Goal: Task Accomplishment & Management: Manage account settings

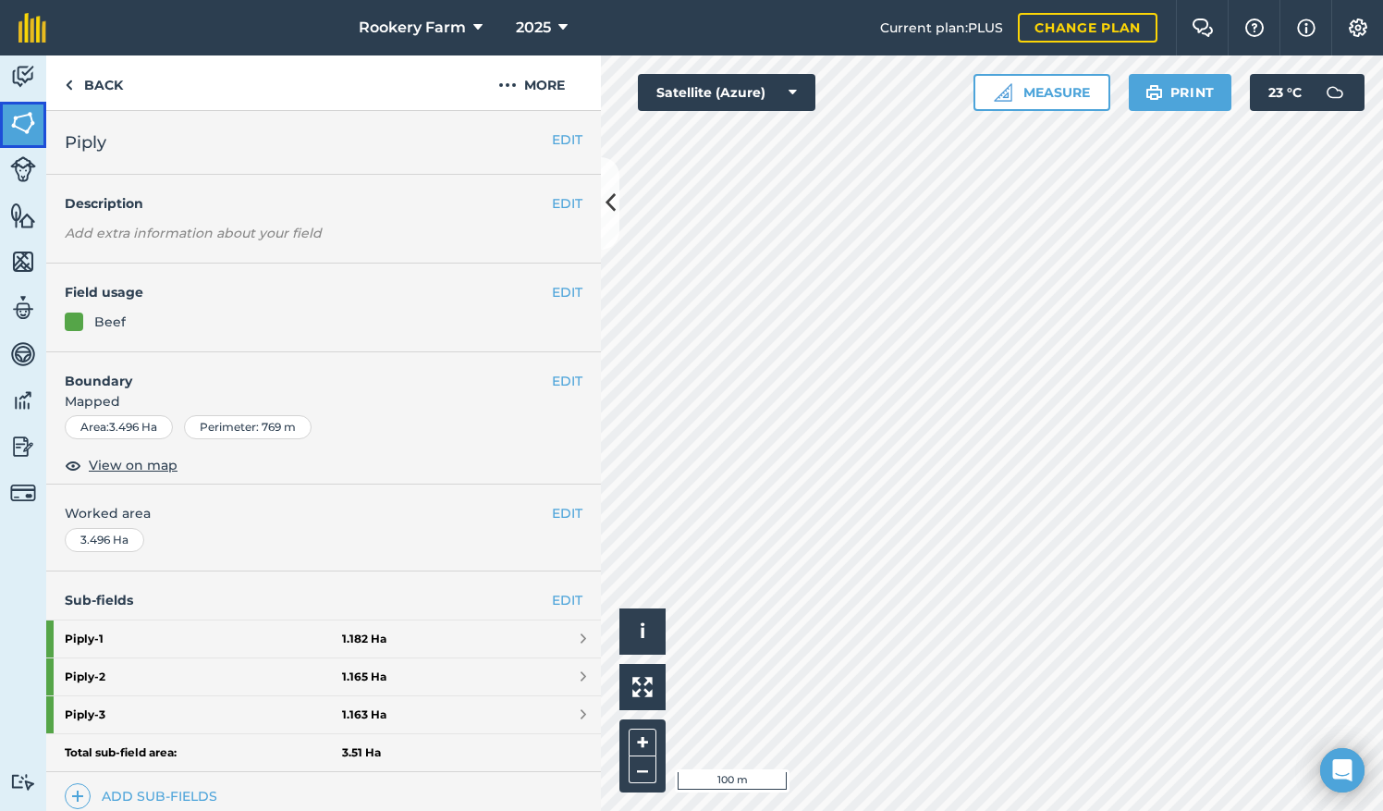
click at [15, 113] on img at bounding box center [23, 123] width 26 height 28
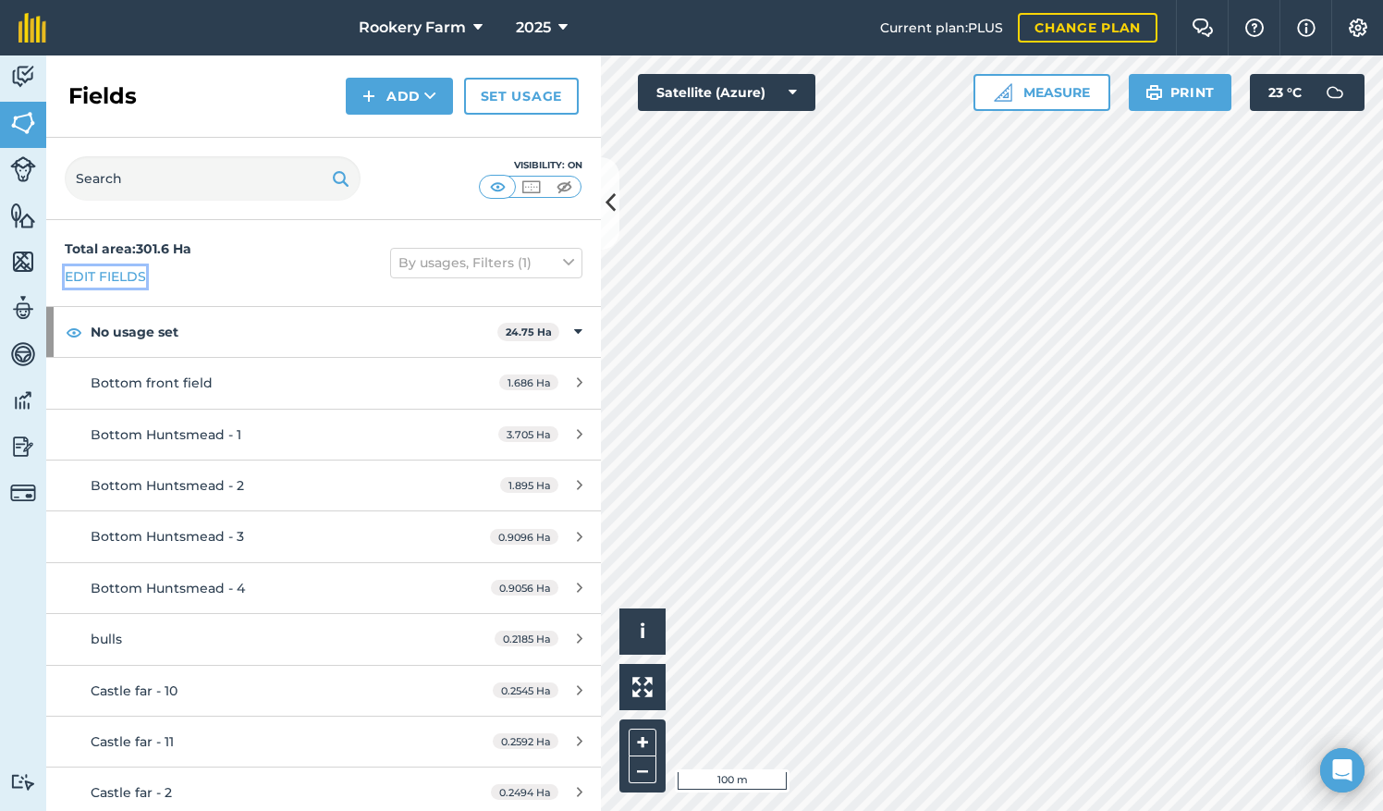
click at [126, 278] on link "Edit fields" at bounding box center [105, 276] width 81 height 20
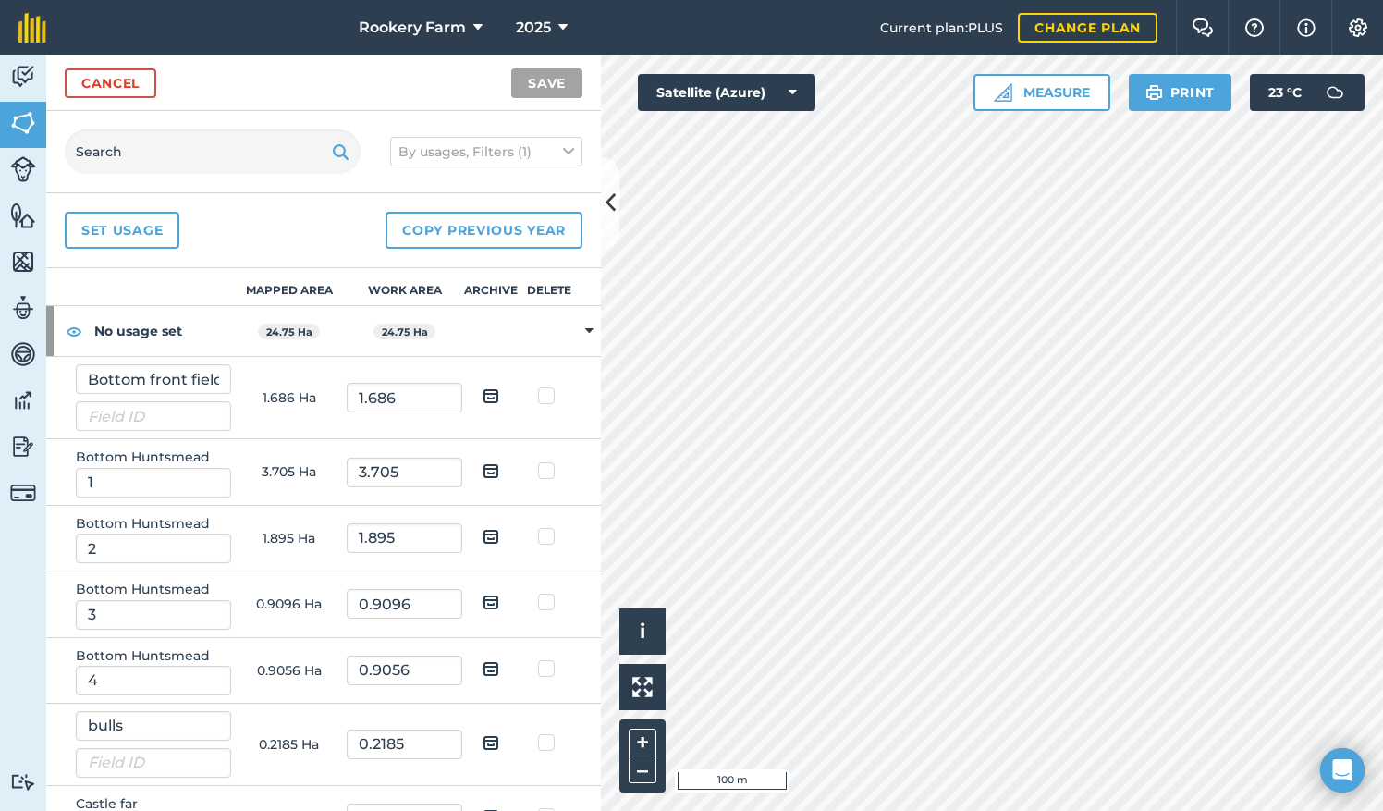
click at [153, 140] on input "text" at bounding box center [213, 151] width 296 height 44
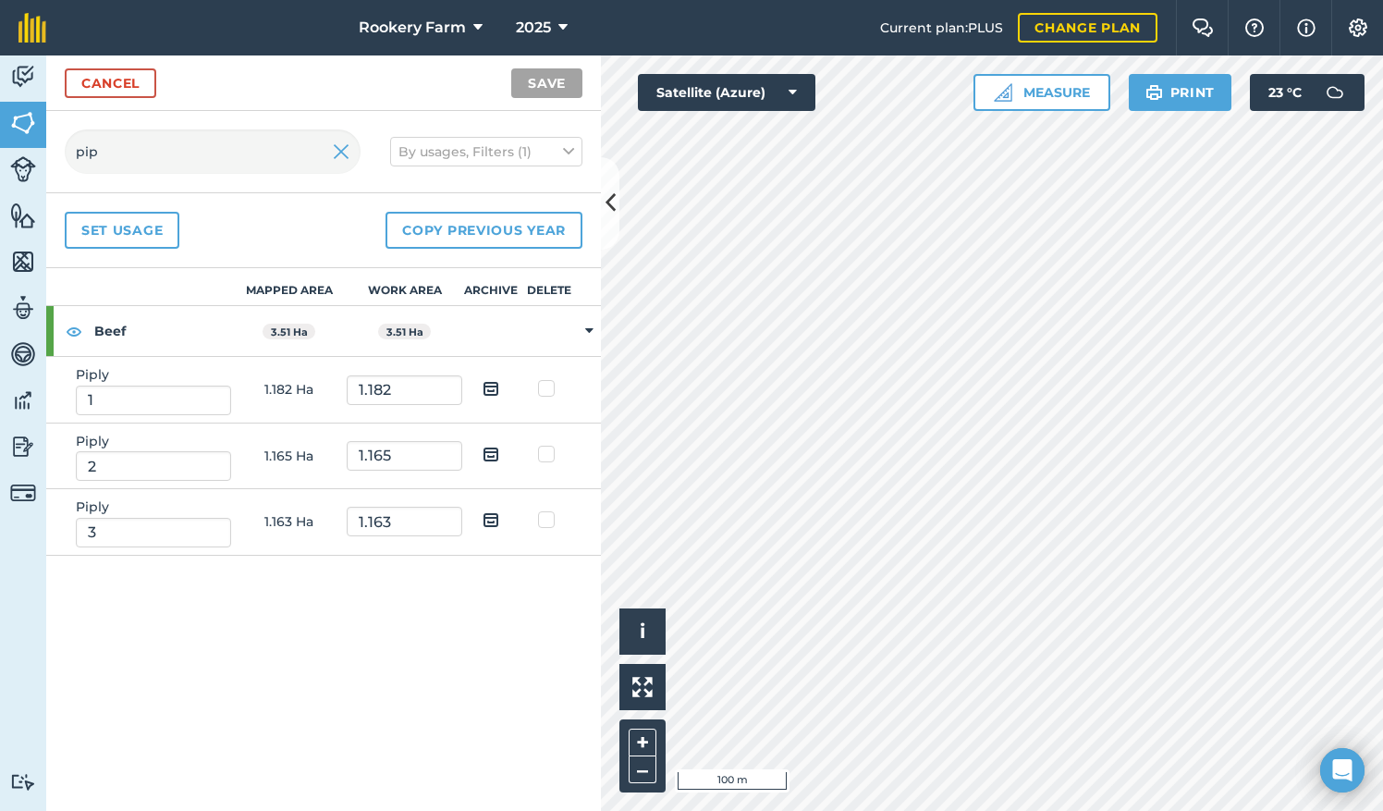
type input "pip"
click at [494, 383] on img at bounding box center [491, 388] width 17 height 22
click at [499, 383] on input "checkbox" at bounding box center [505, 382] width 12 height 12
checkbox input "true"
click at [488, 443] on img at bounding box center [491, 454] width 17 height 22
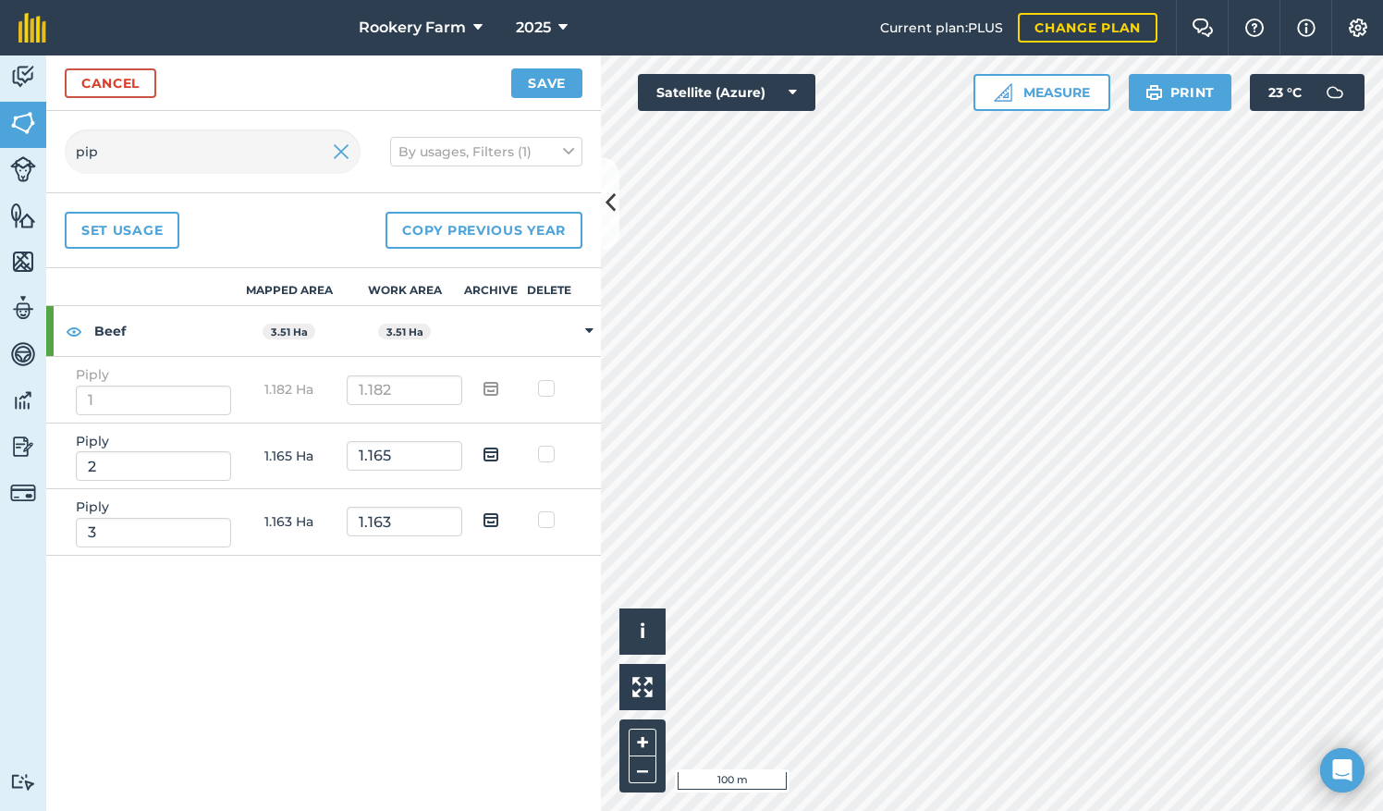
click at [499, 443] on input "checkbox" at bounding box center [505, 448] width 12 height 12
checkbox input "true"
click at [490, 514] on img at bounding box center [491, 519] width 17 height 22
click at [499, 514] on input "checkbox" at bounding box center [505, 513] width 12 height 12
checkbox input "true"
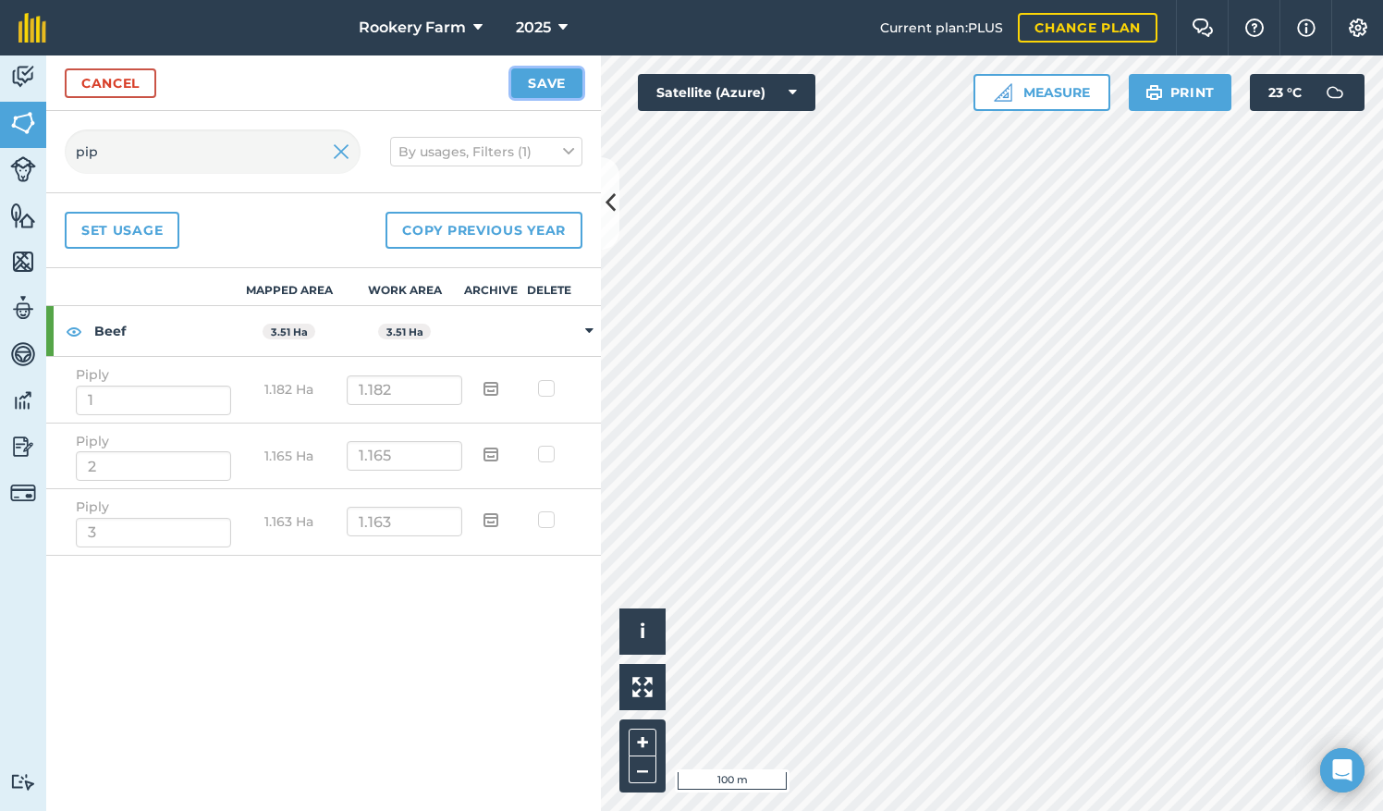
click at [556, 84] on button "Save" at bounding box center [546, 83] width 71 height 30
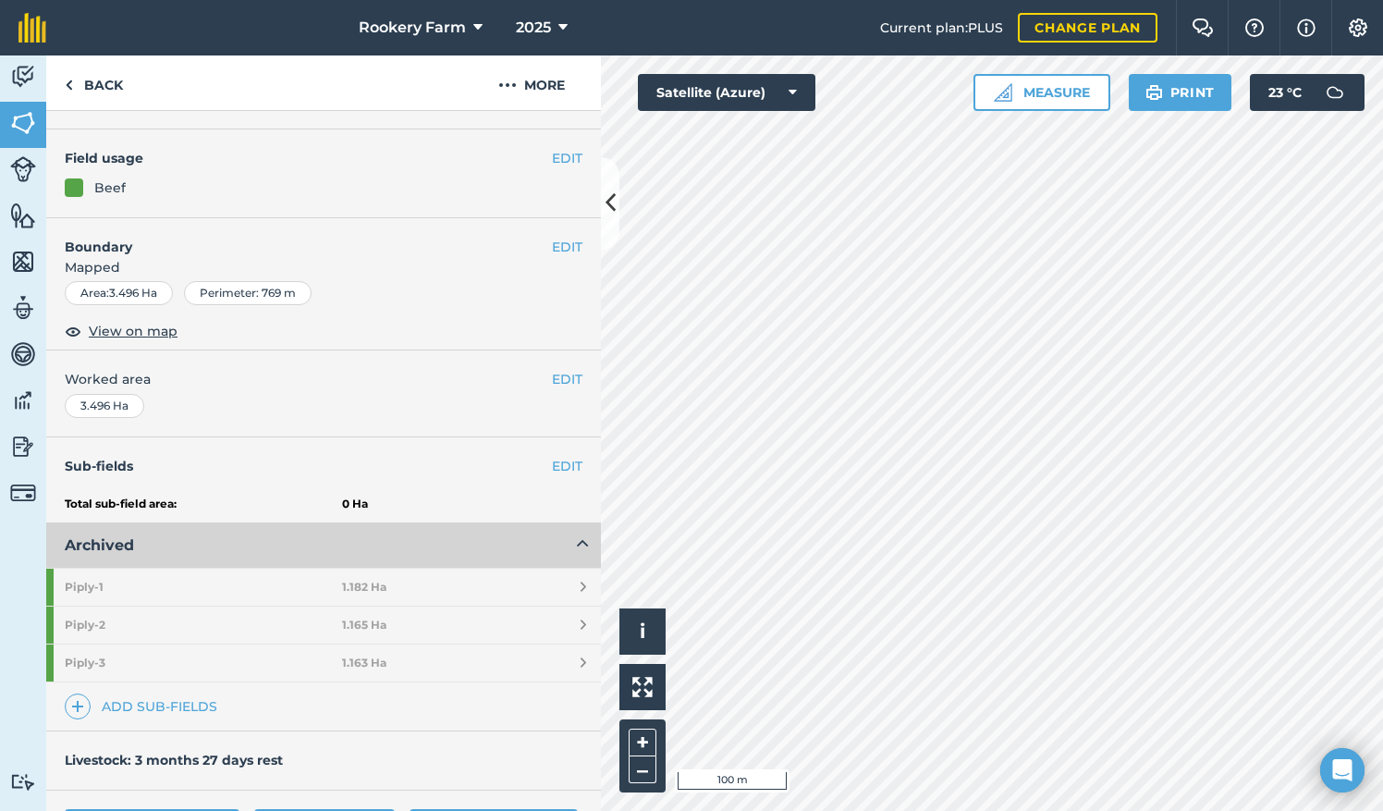
scroll to position [203, 0]
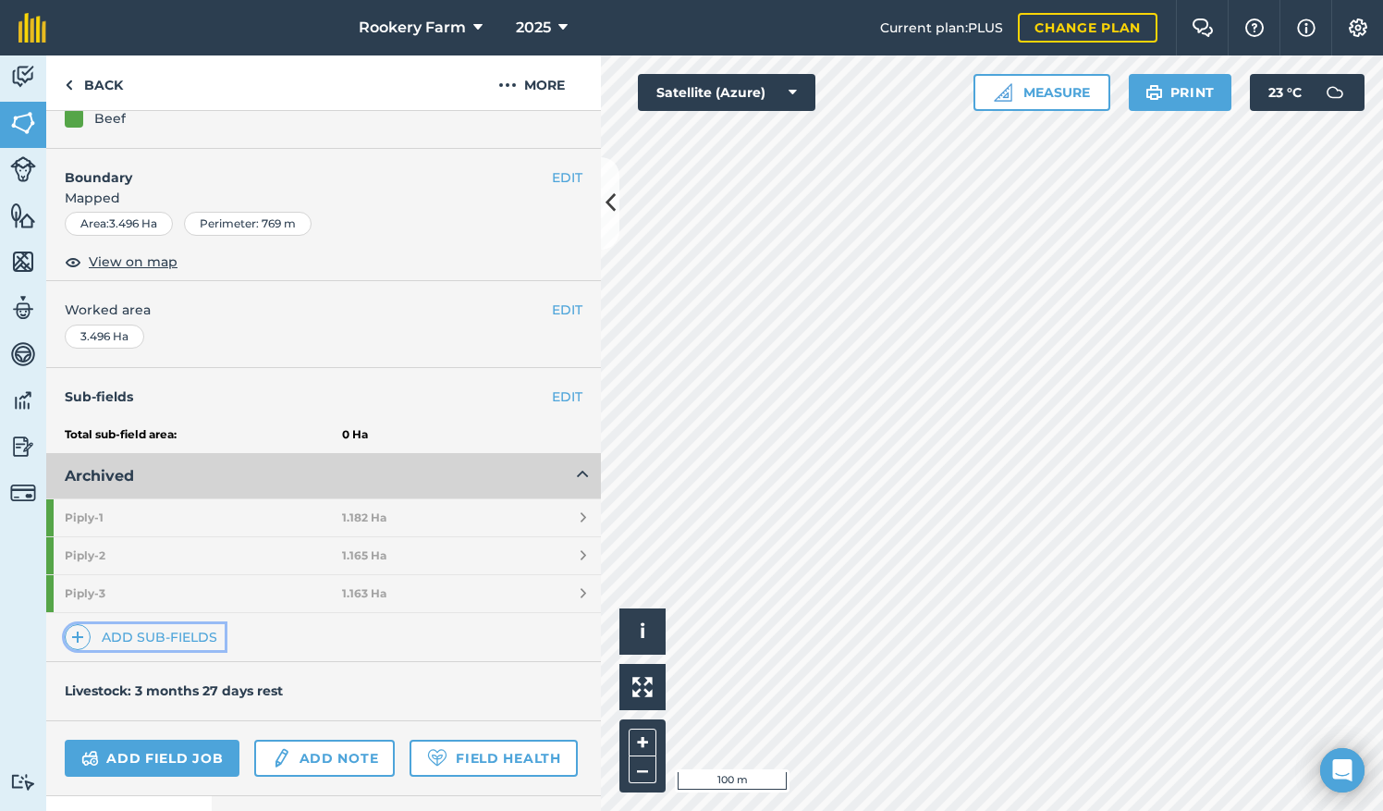
click at [192, 629] on link "Add sub-fields" at bounding box center [145, 637] width 160 height 26
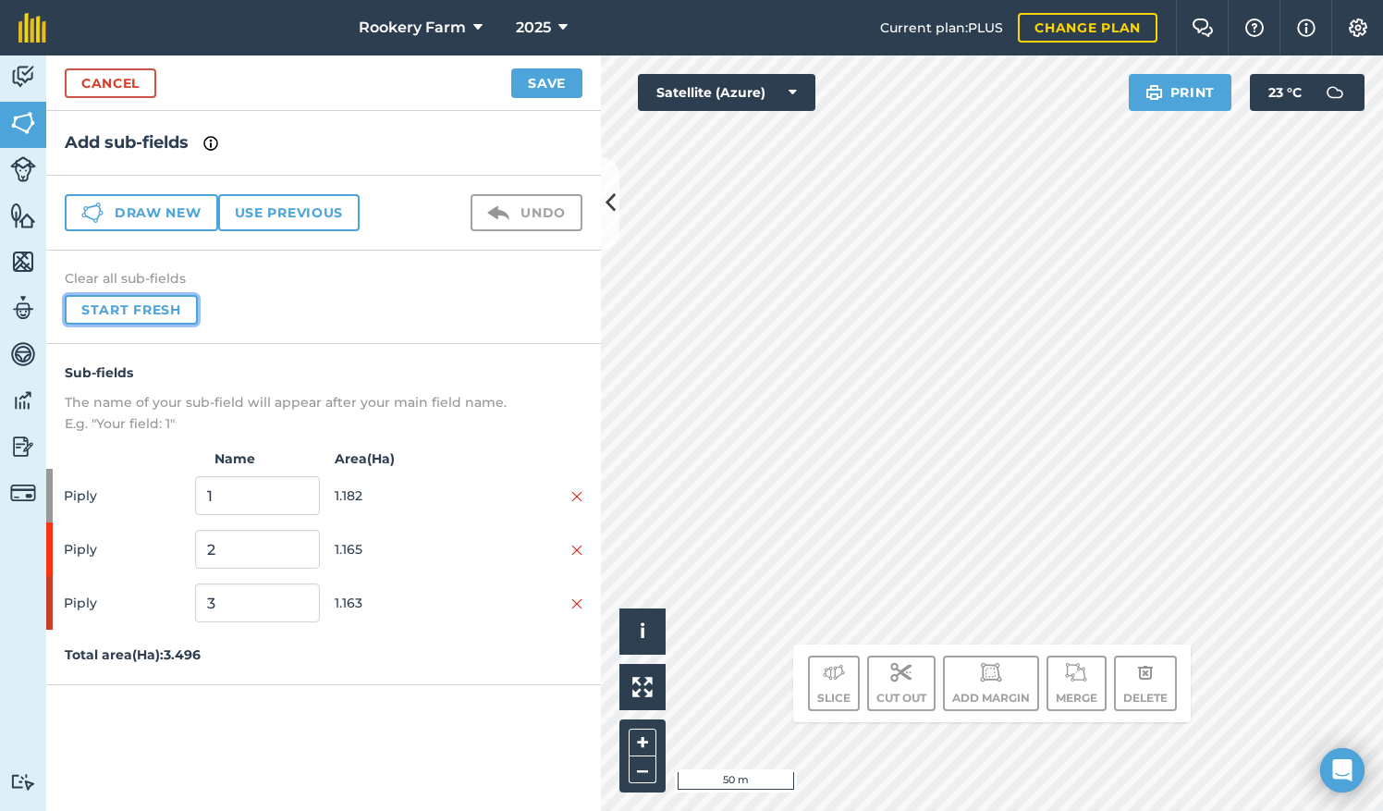
click at [139, 309] on button "Start fresh" at bounding box center [131, 310] width 133 height 30
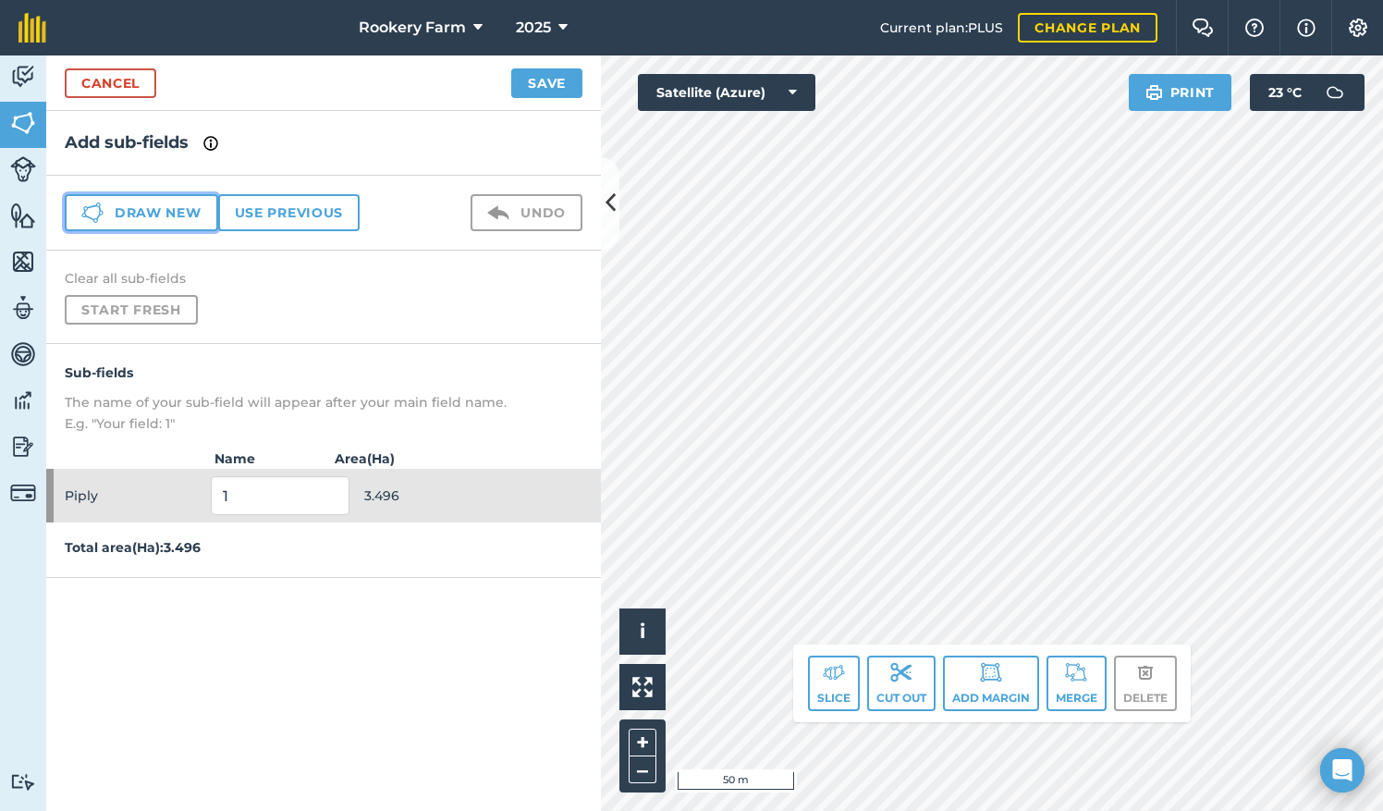
click at [181, 209] on button "Draw new" at bounding box center [141, 212] width 153 height 37
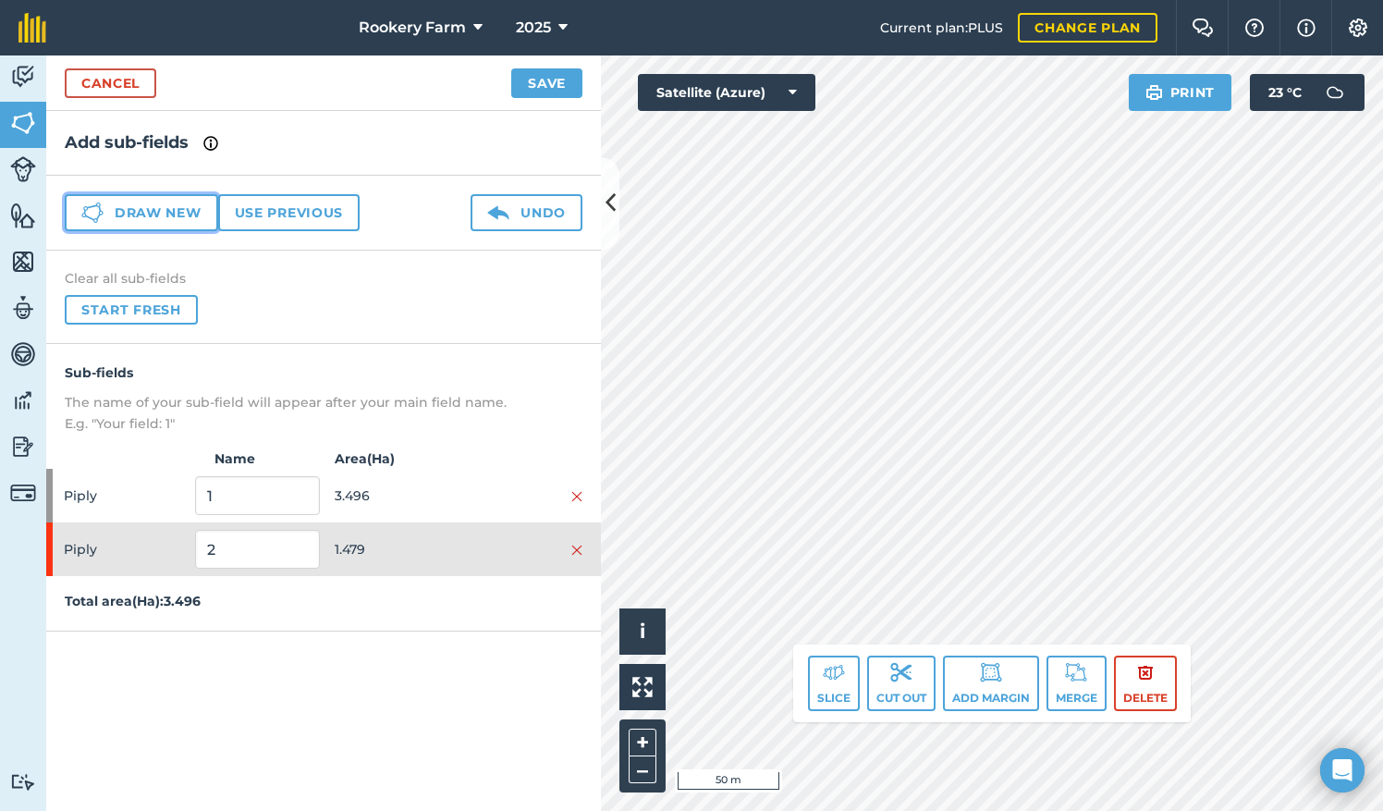
click at [200, 215] on button "Draw new" at bounding box center [141, 212] width 153 height 37
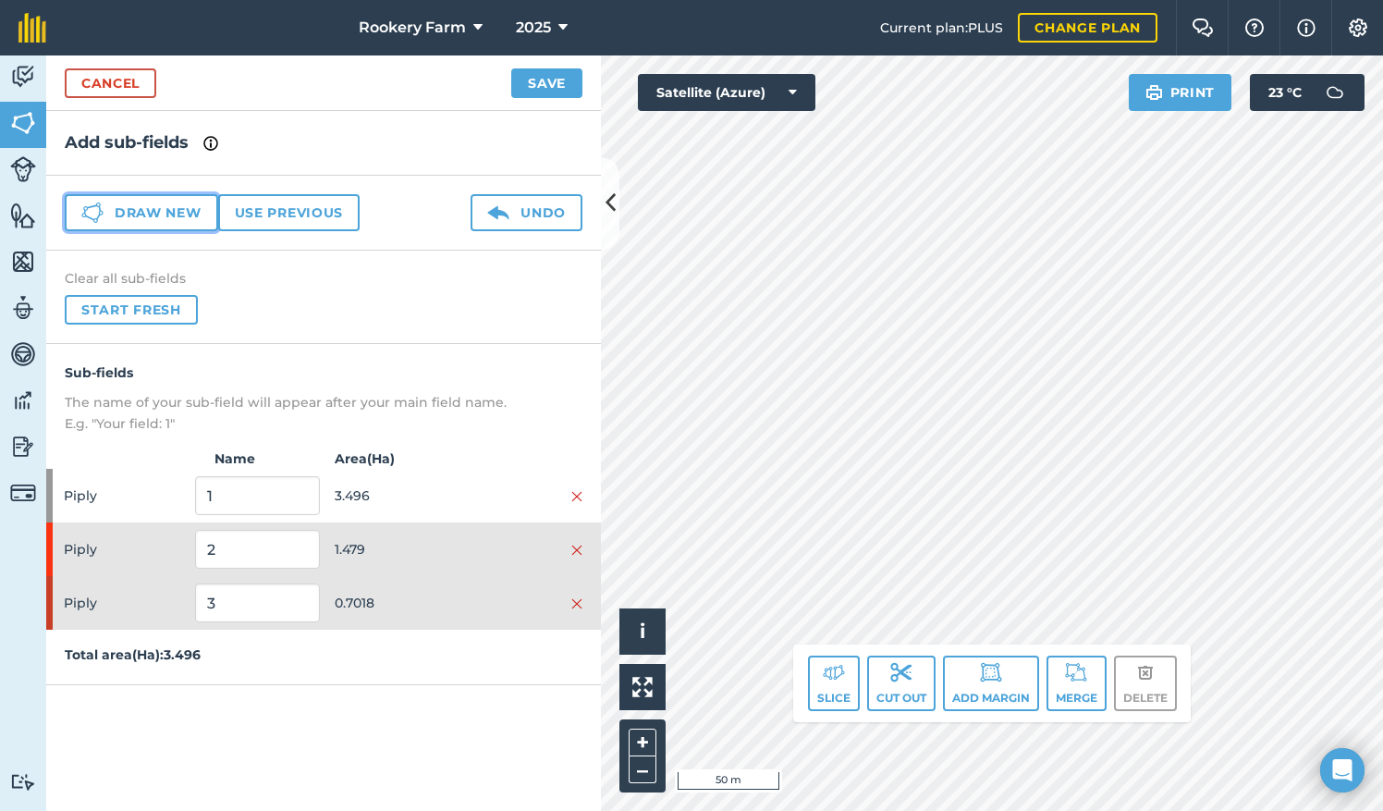
click at [182, 211] on button "Draw new" at bounding box center [141, 212] width 153 height 37
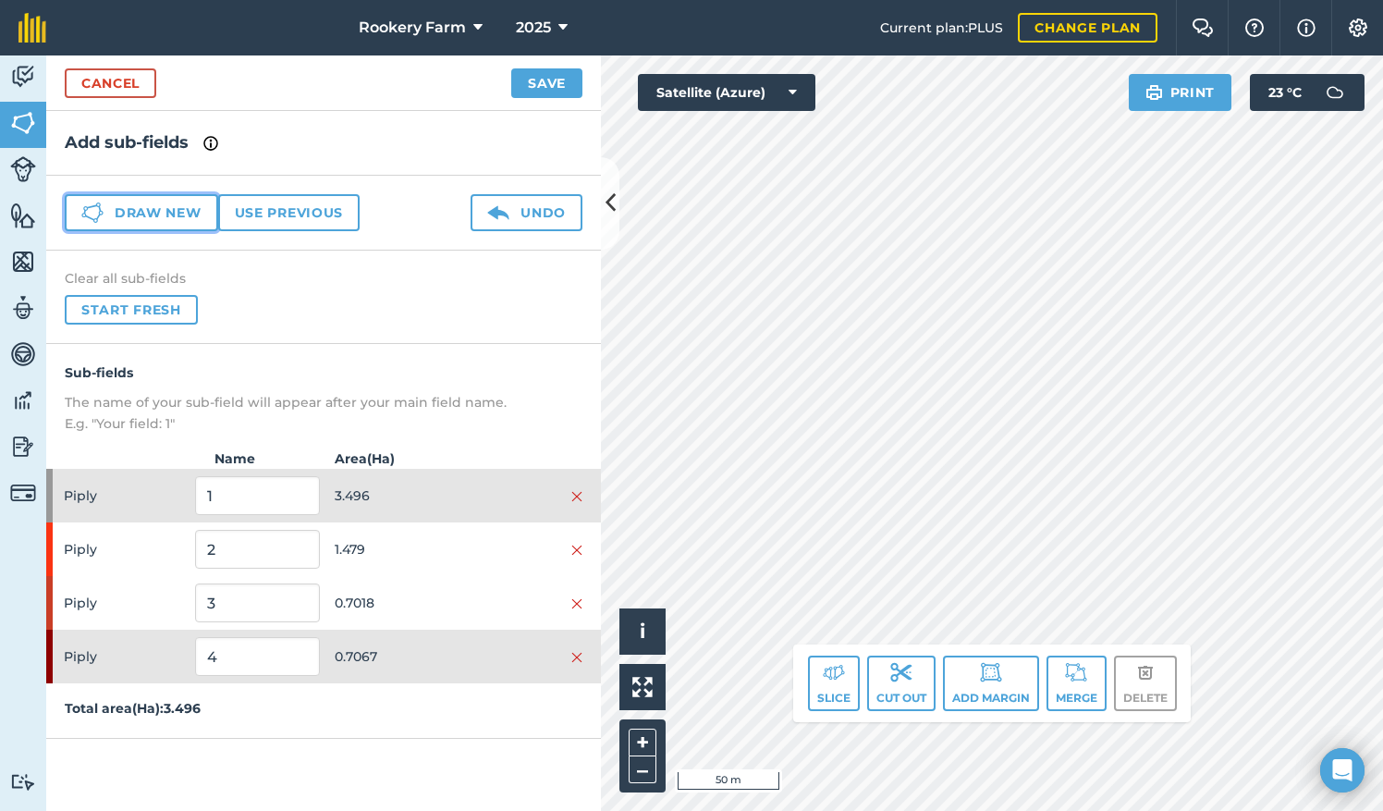
click at [189, 202] on button "Draw new" at bounding box center [141, 212] width 153 height 37
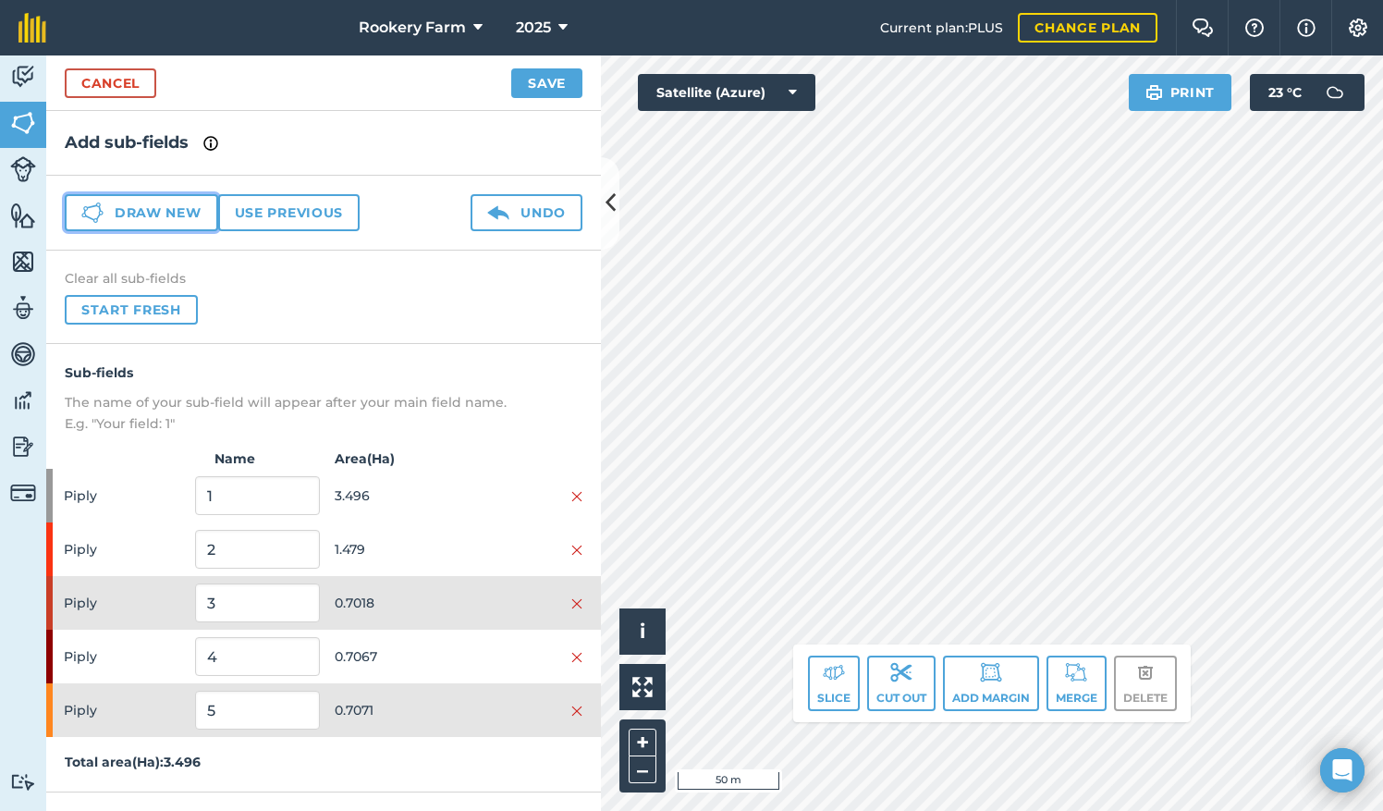
click at [194, 207] on button "Draw new" at bounding box center [141, 212] width 153 height 37
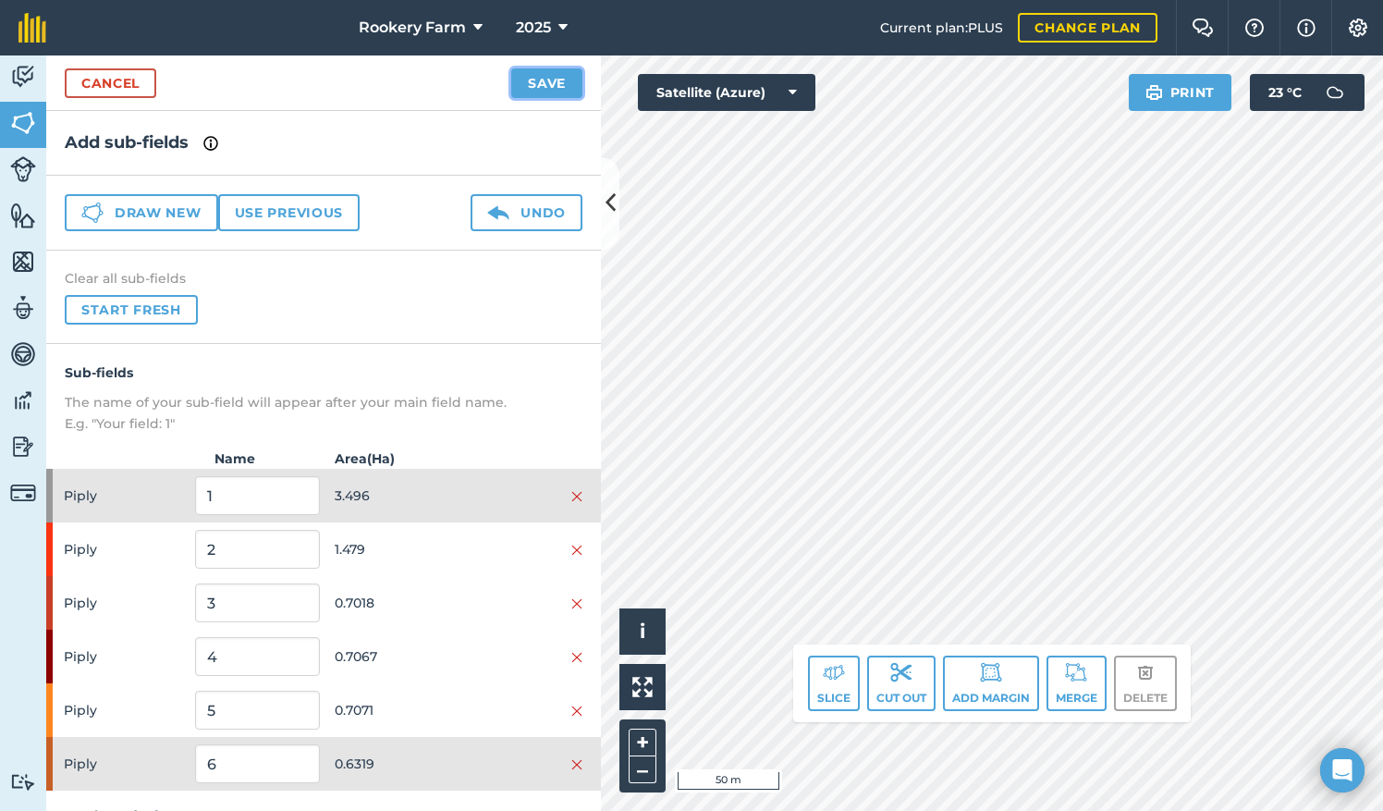
click at [535, 75] on button "Save" at bounding box center [546, 83] width 71 height 30
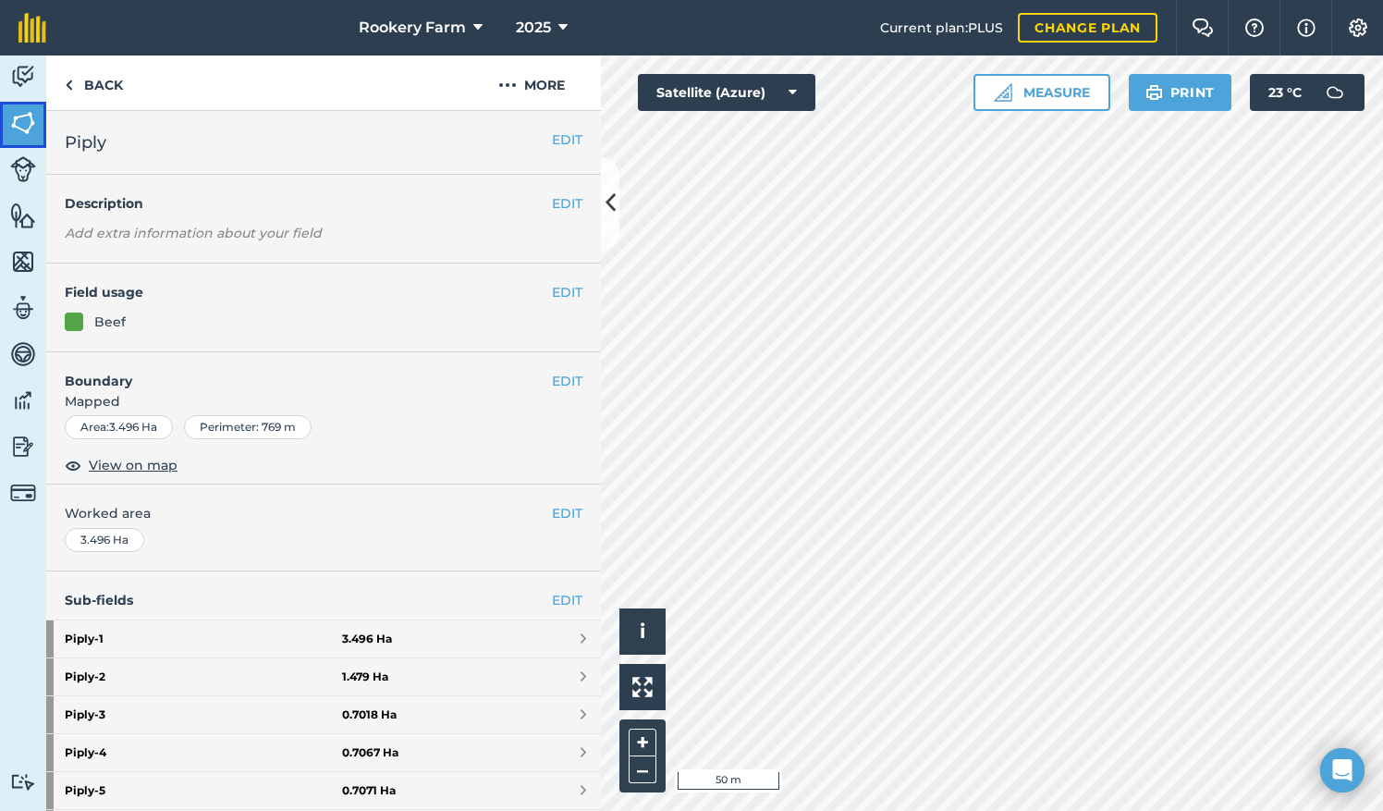
click at [23, 110] on img at bounding box center [23, 123] width 26 height 28
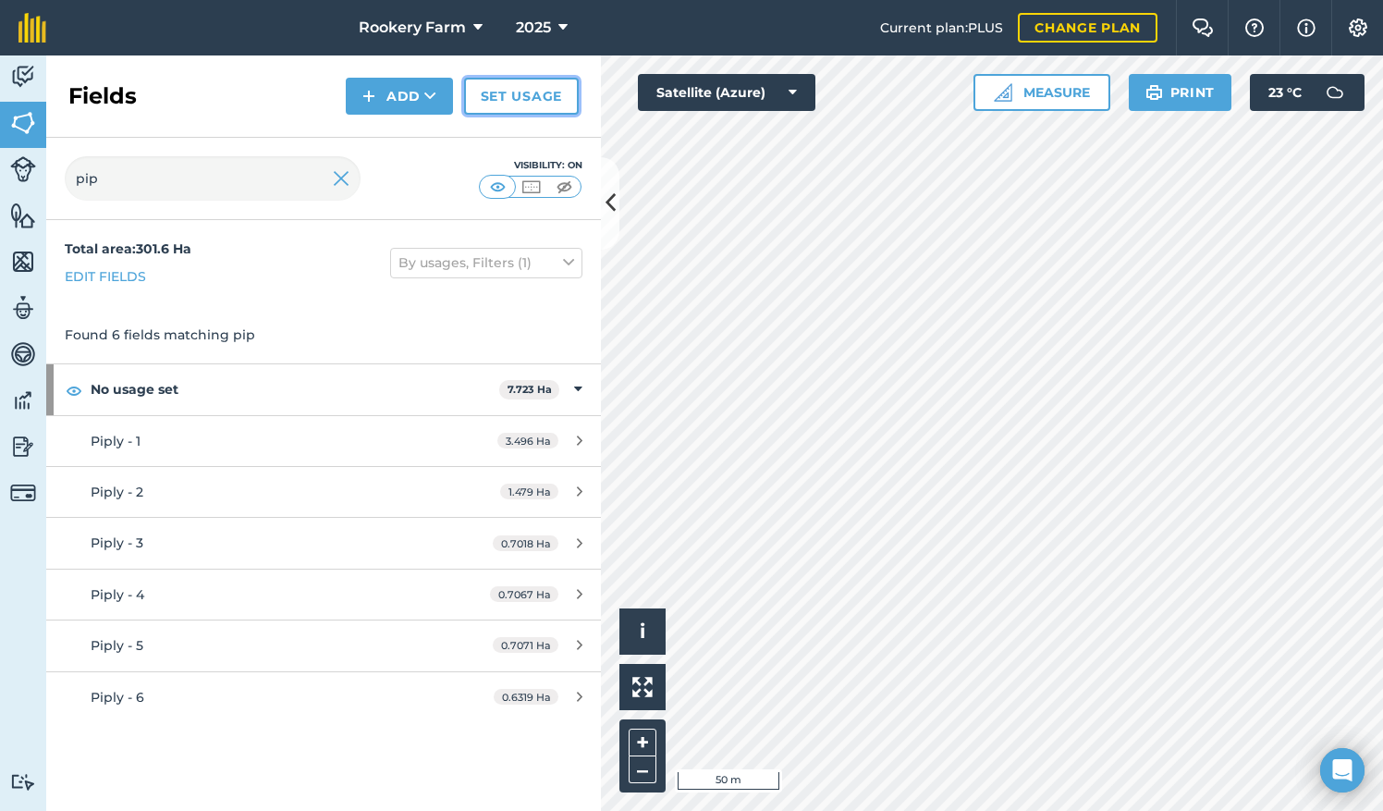
click at [523, 101] on link "Set usage" at bounding box center [521, 96] width 115 height 37
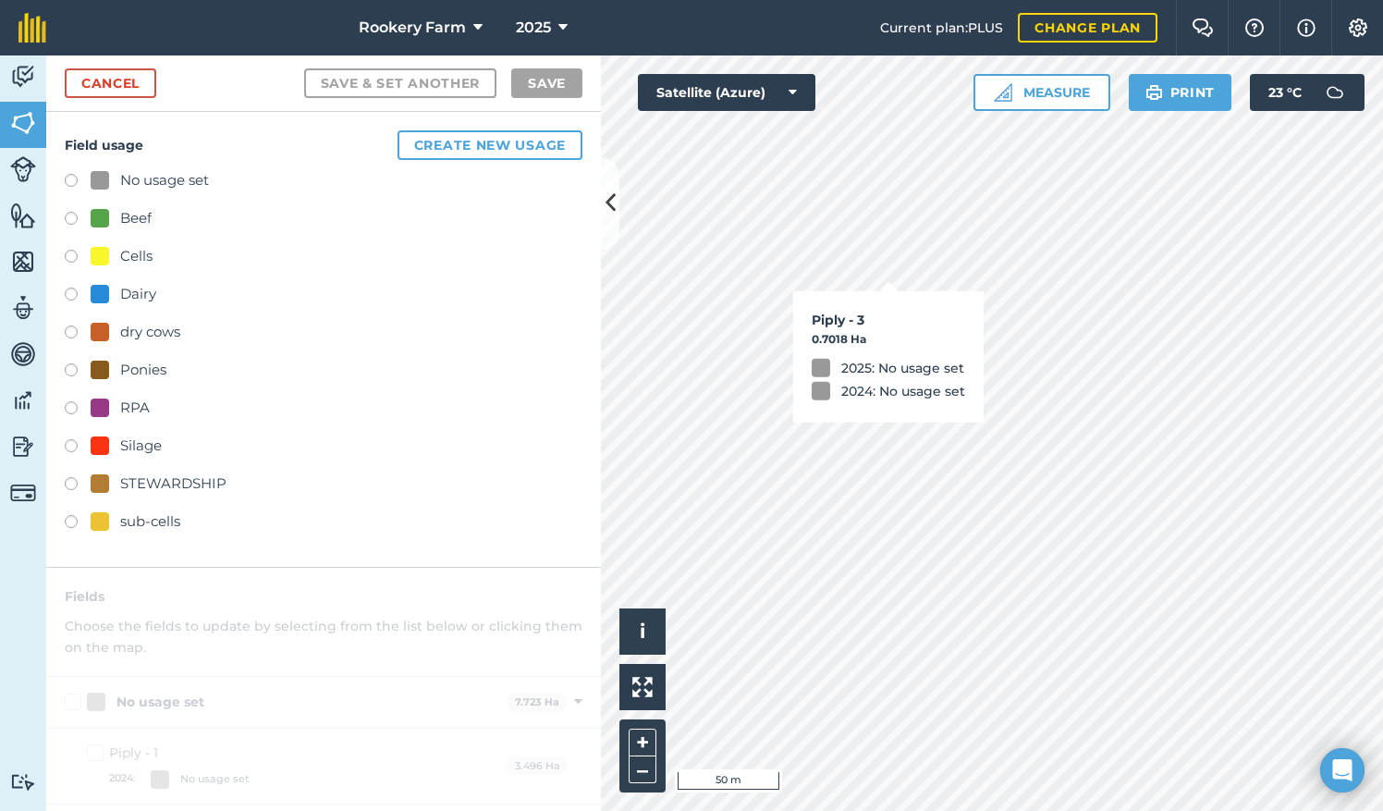
checkbox input "true"
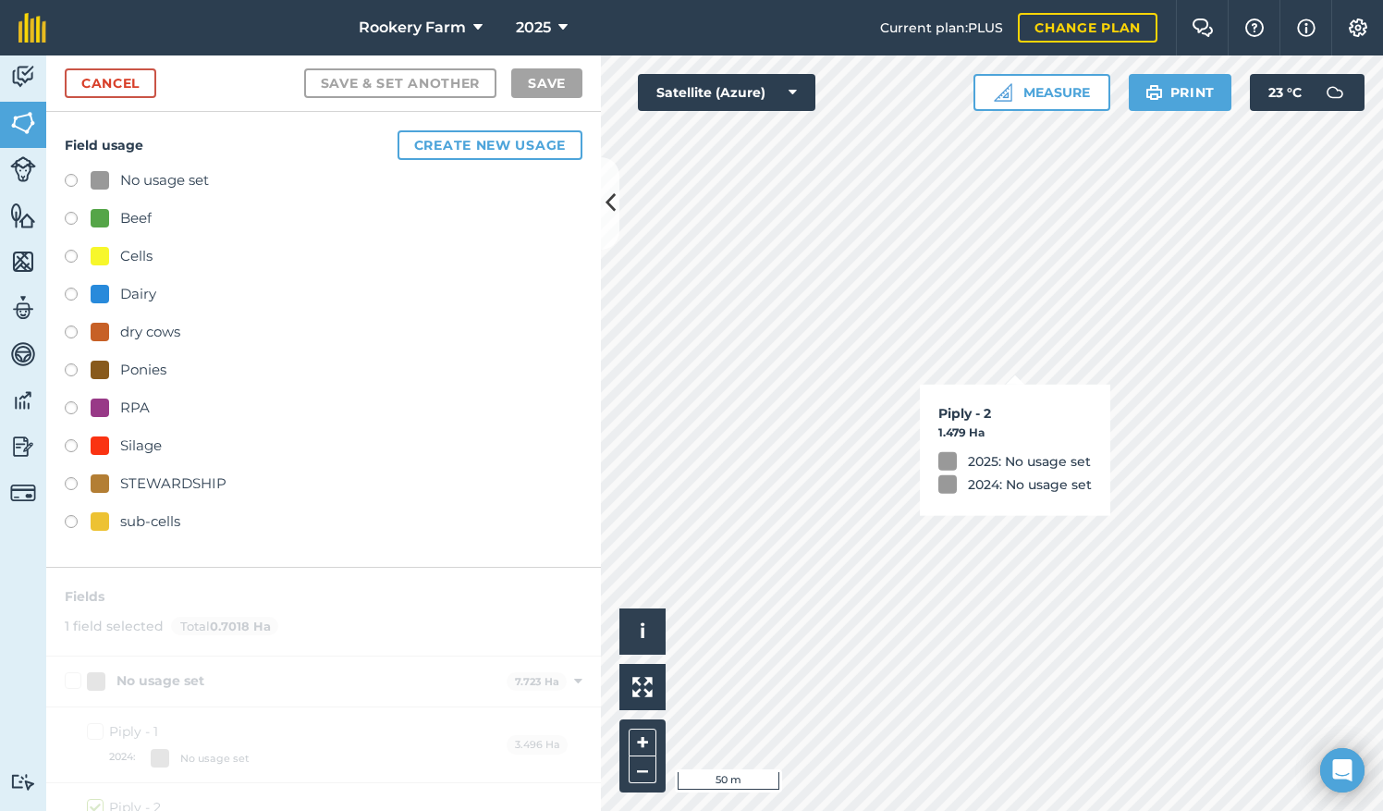
checkbox input "true"
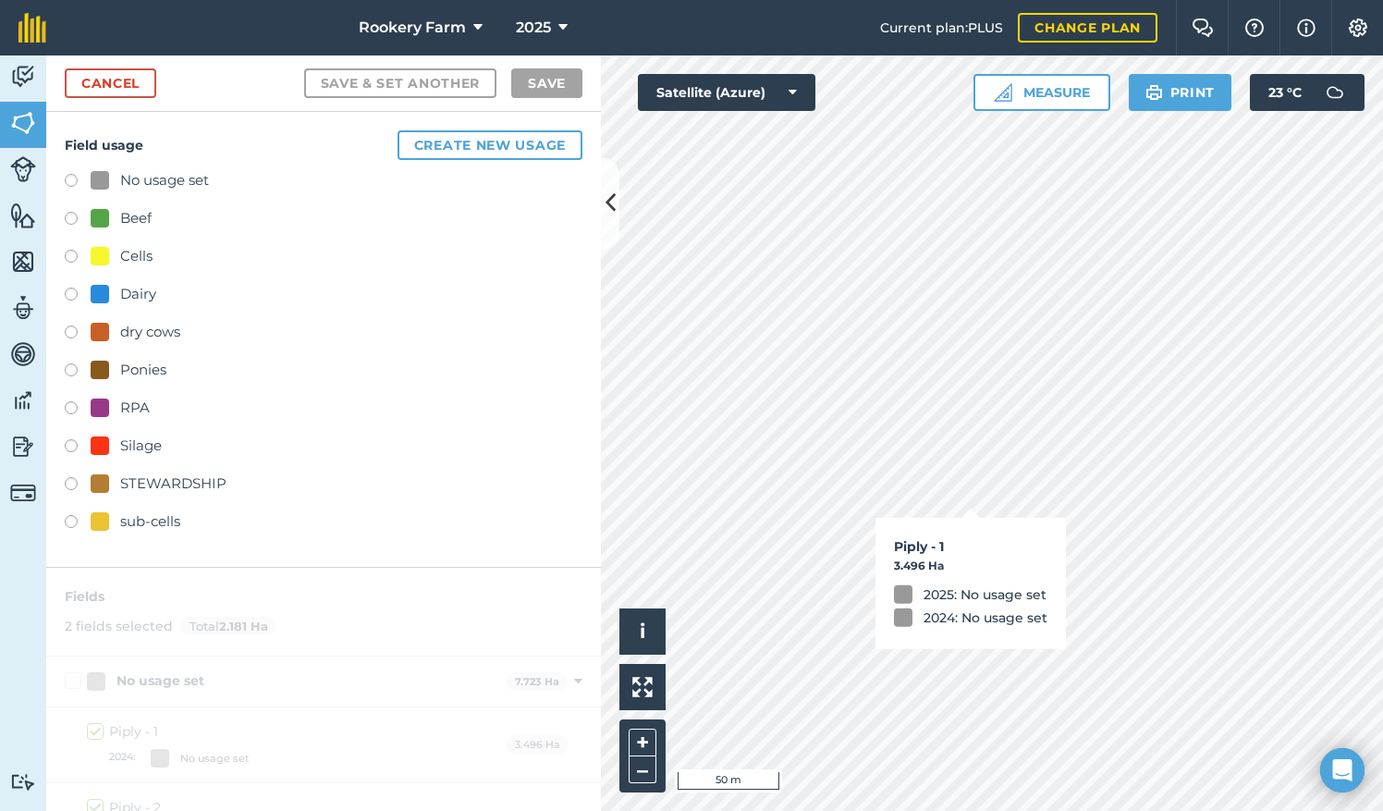
checkbox input "true"
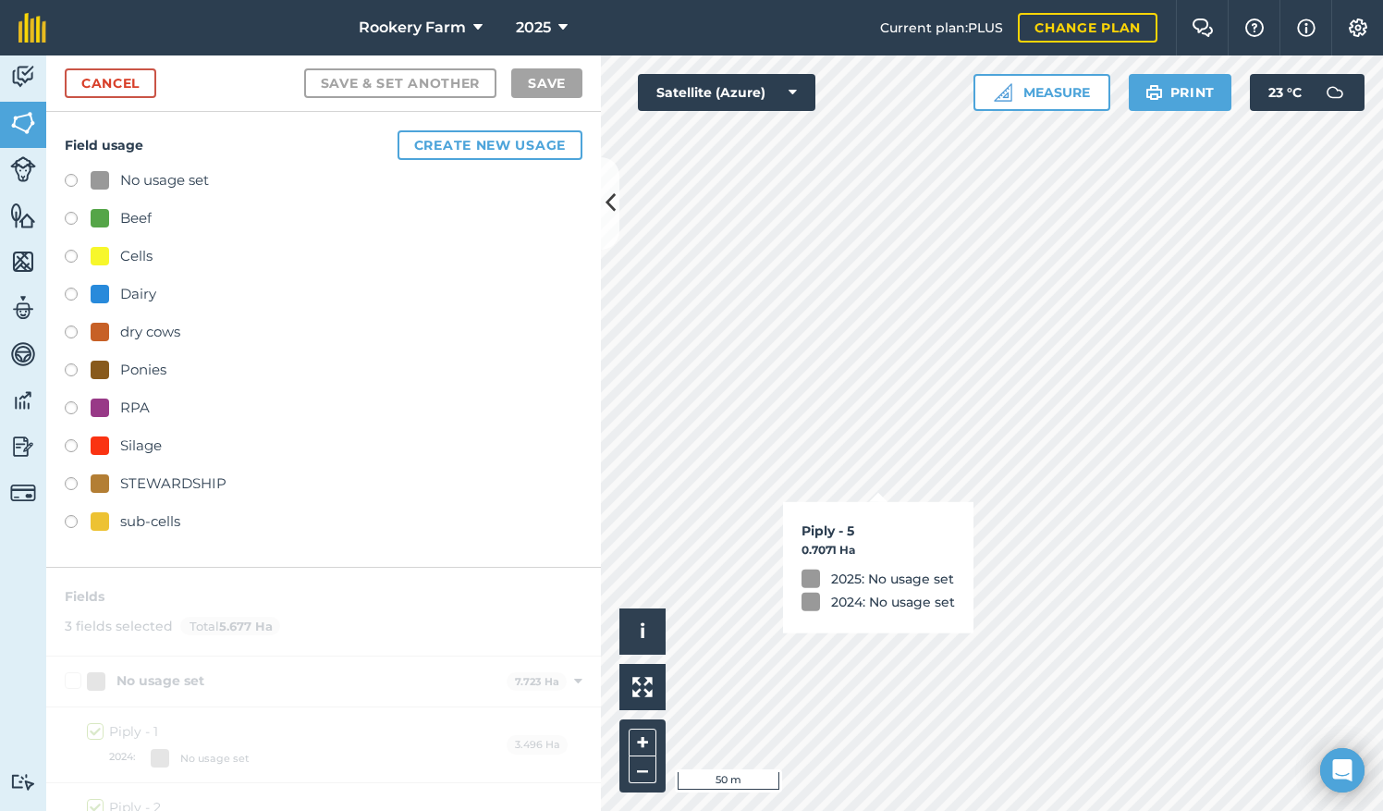
checkbox input "true"
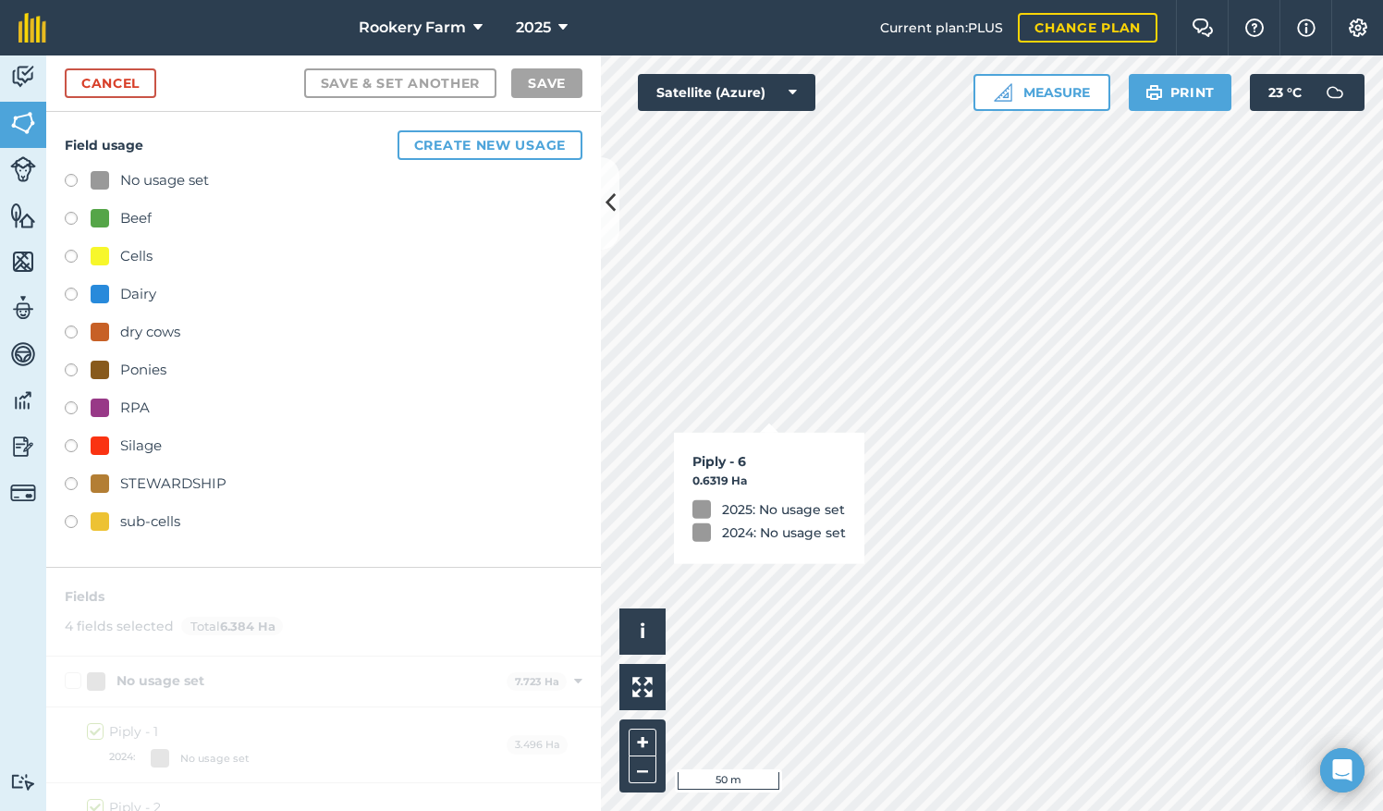
checkbox input "true"
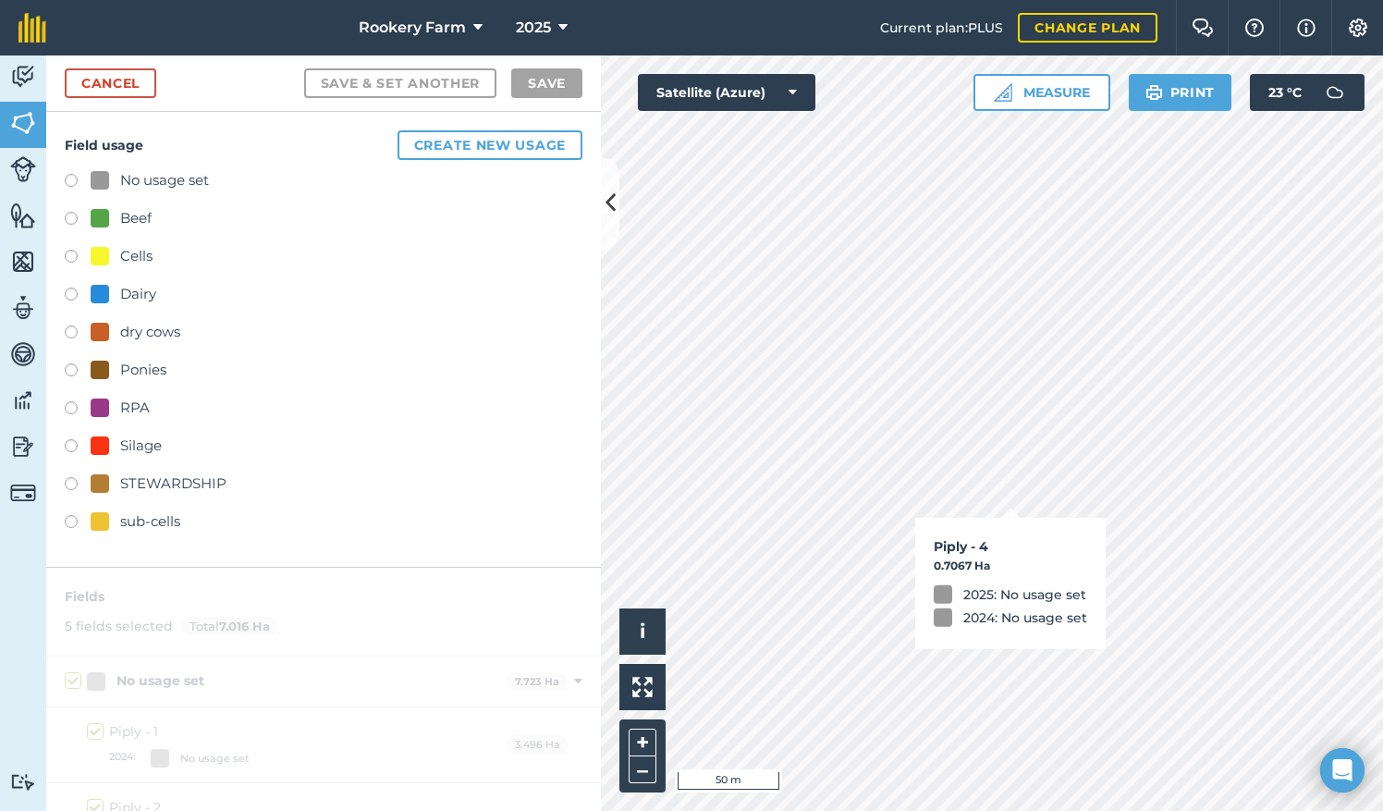
checkbox input "true"
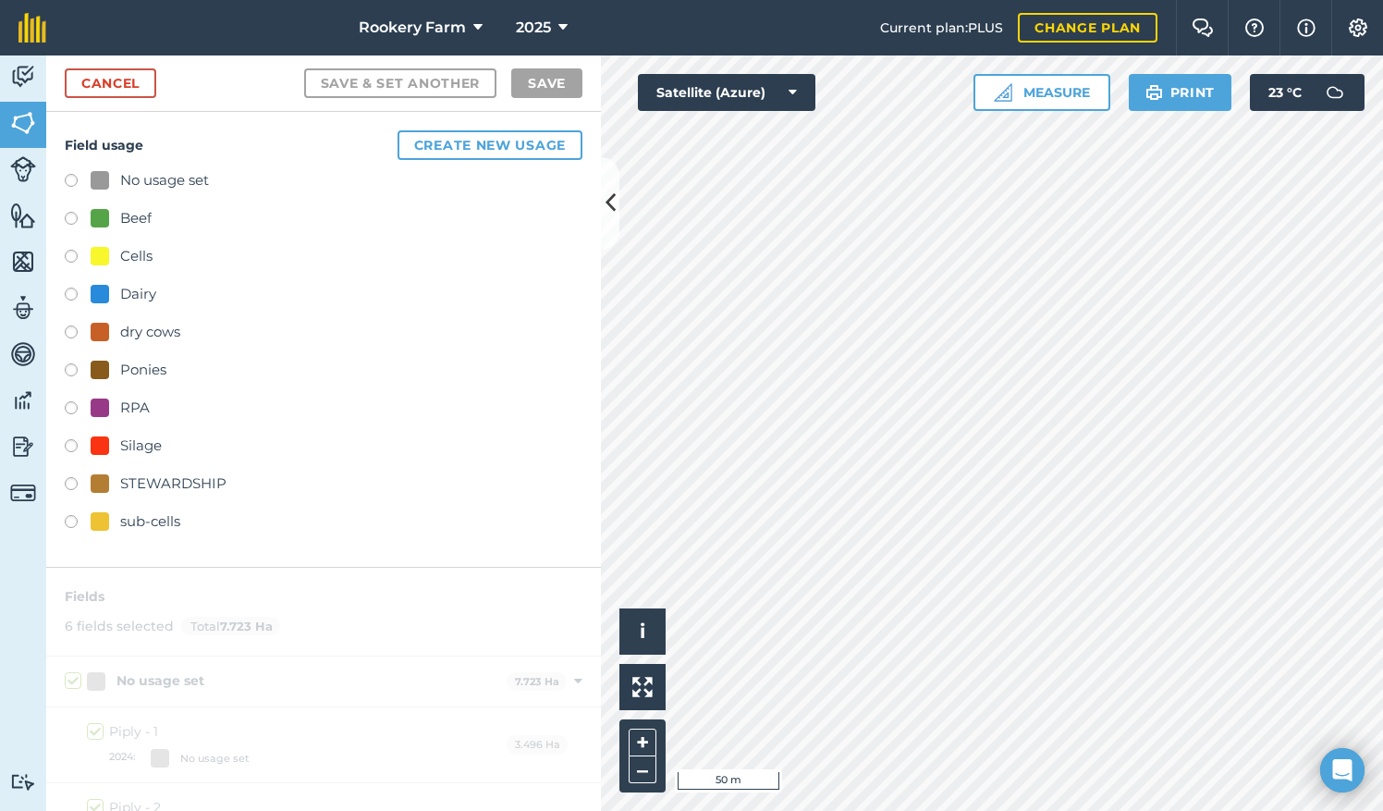
click at [70, 216] on label at bounding box center [78, 221] width 26 height 18
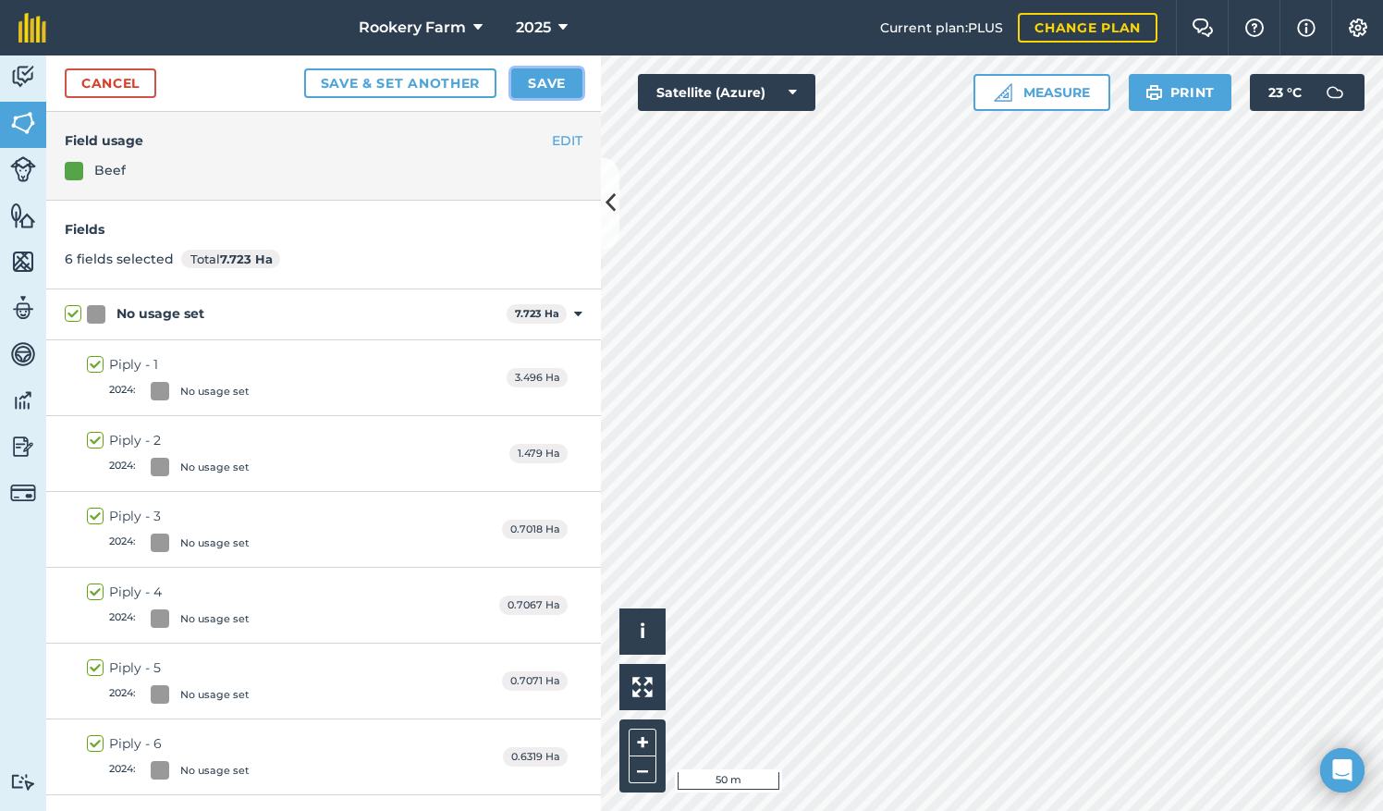
click at [555, 79] on button "Save" at bounding box center [546, 83] width 71 height 30
